Goal: Task Accomplishment & Management: Complete application form

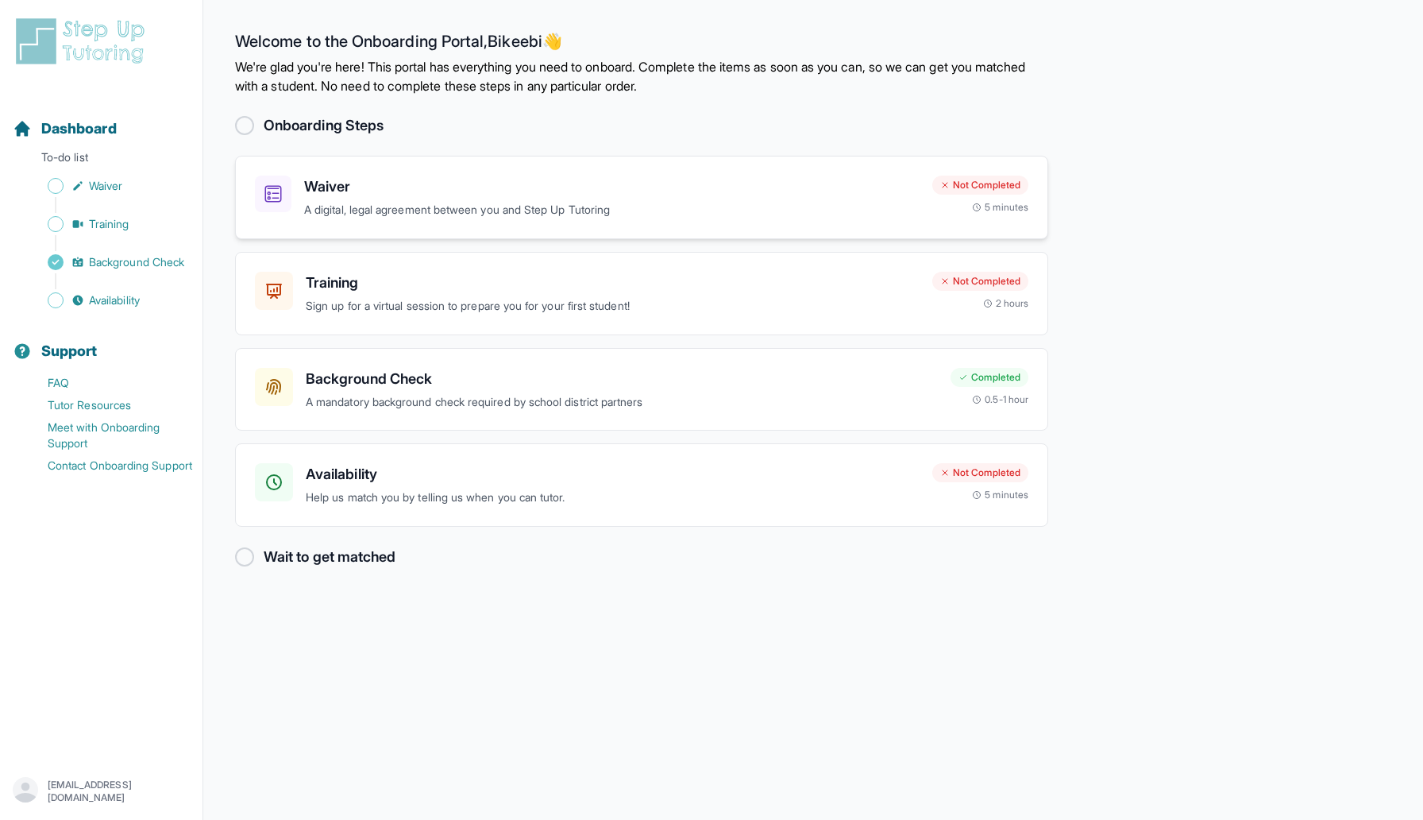
click at [984, 182] on div "Not Completed" at bounding box center [981, 185] width 96 height 19
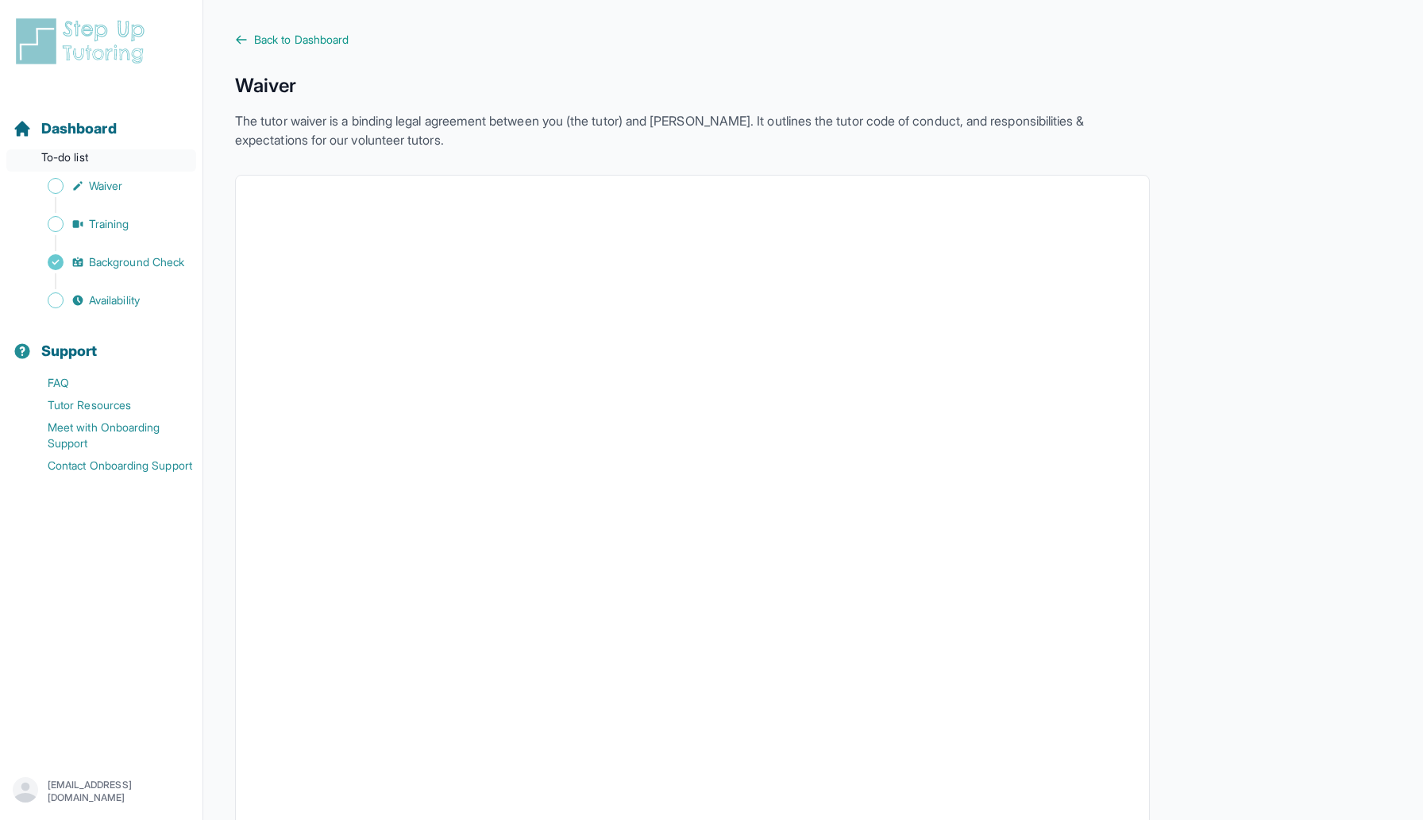
click at [105, 150] on p "To-do list" at bounding box center [101, 160] width 190 height 22
click at [116, 220] on span "Training" at bounding box center [109, 224] width 41 height 16
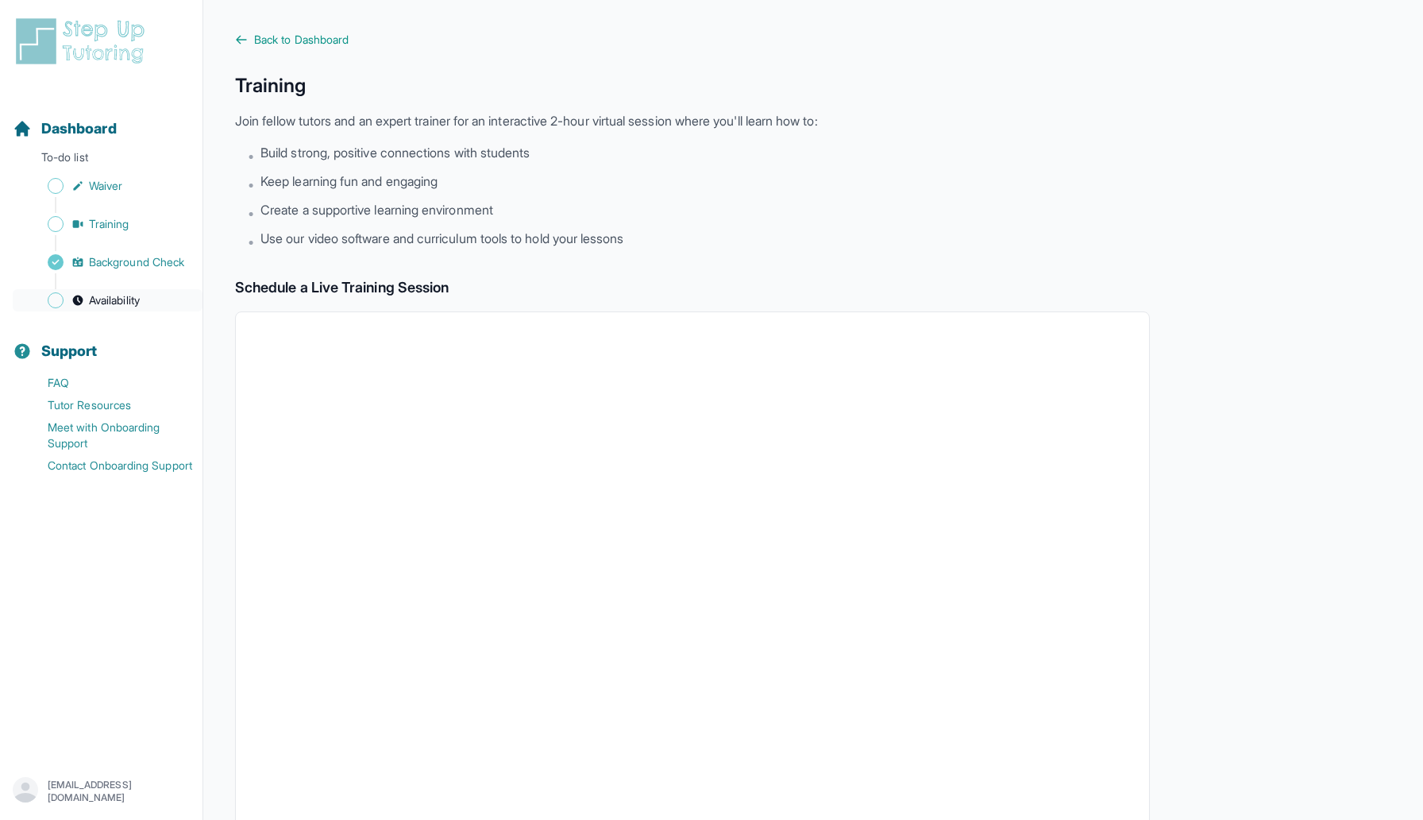
click at [125, 307] on span "Availability" at bounding box center [114, 300] width 51 height 16
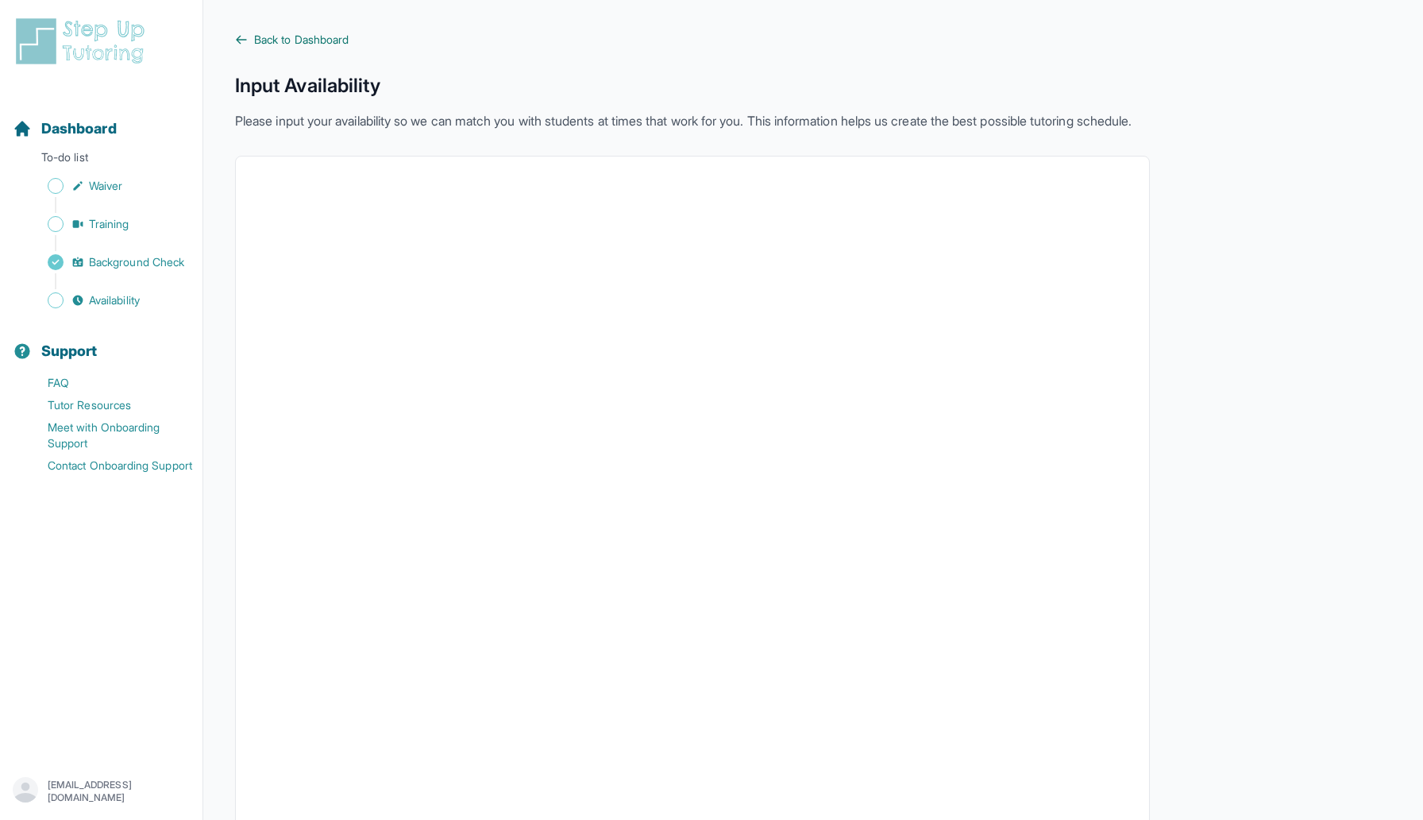
click at [341, 40] on span "Back to Dashboard" at bounding box center [301, 40] width 95 height 16
